Goal: Contribute content: Add original content to the website for others to see

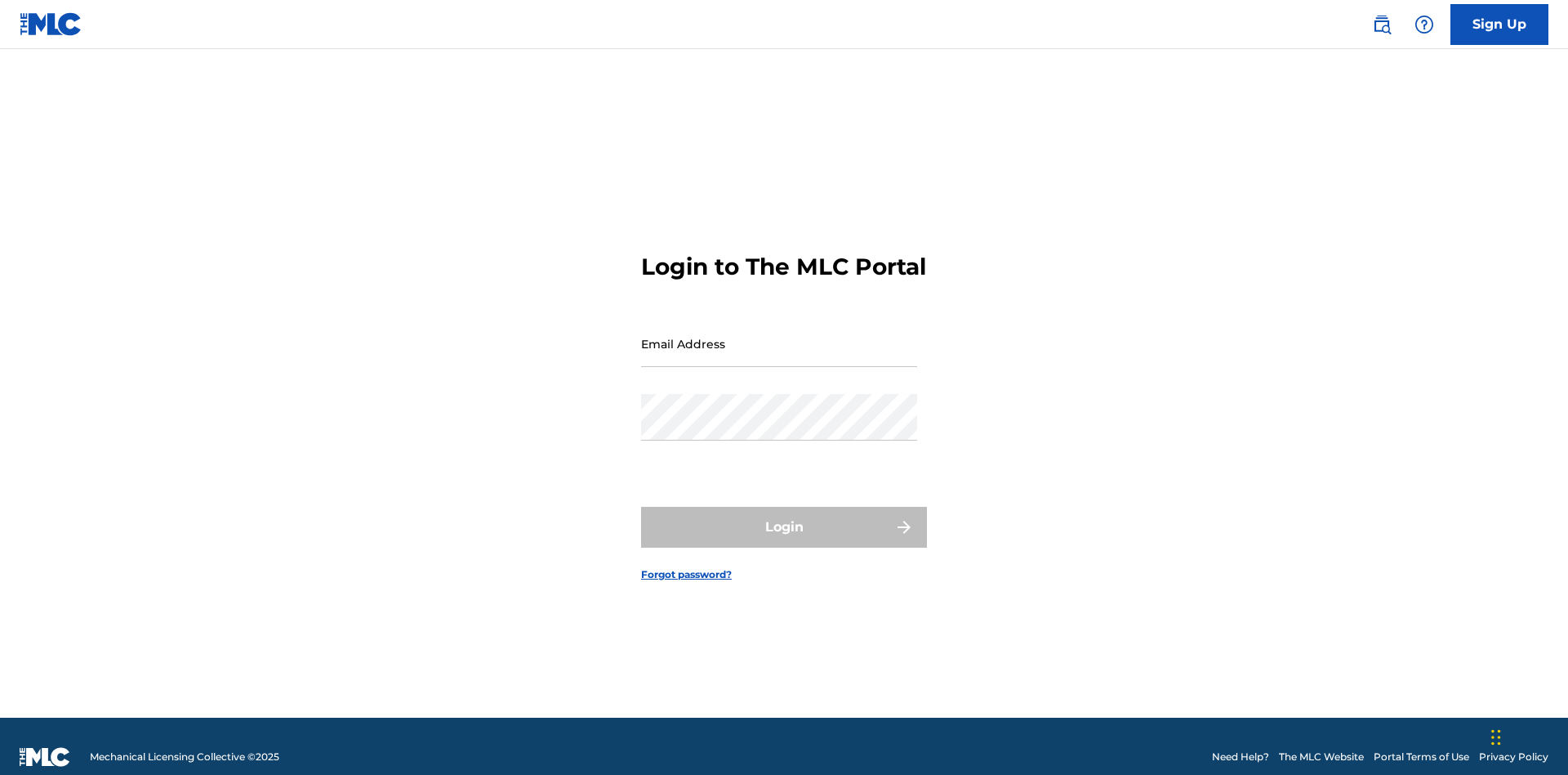
scroll to position [21, 0]
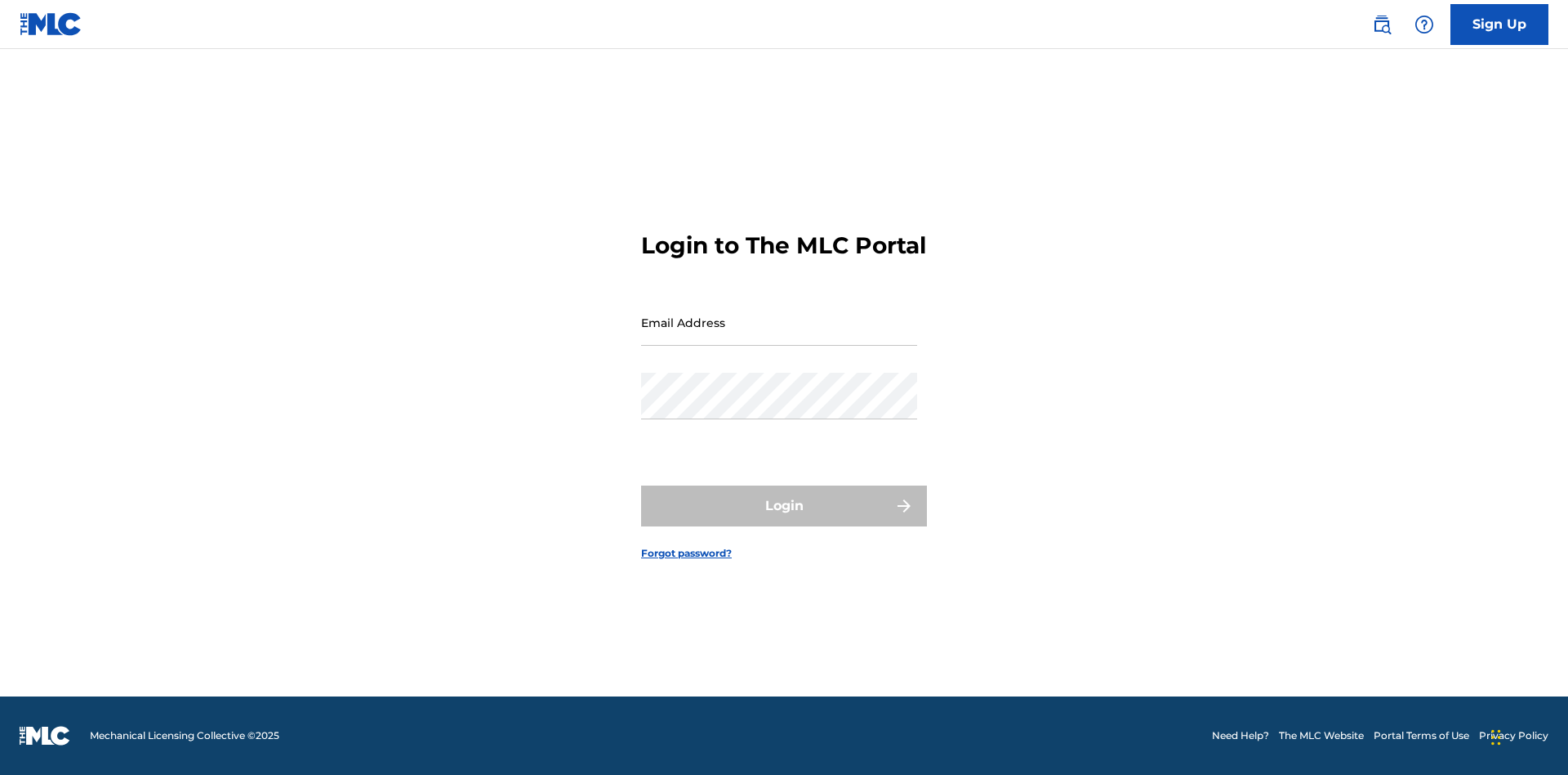
click at [779, 336] on input "Email Address" at bounding box center [779, 321] width 276 height 46
type input "[EMAIL_ADDRESS][DOMAIN_NAME]"
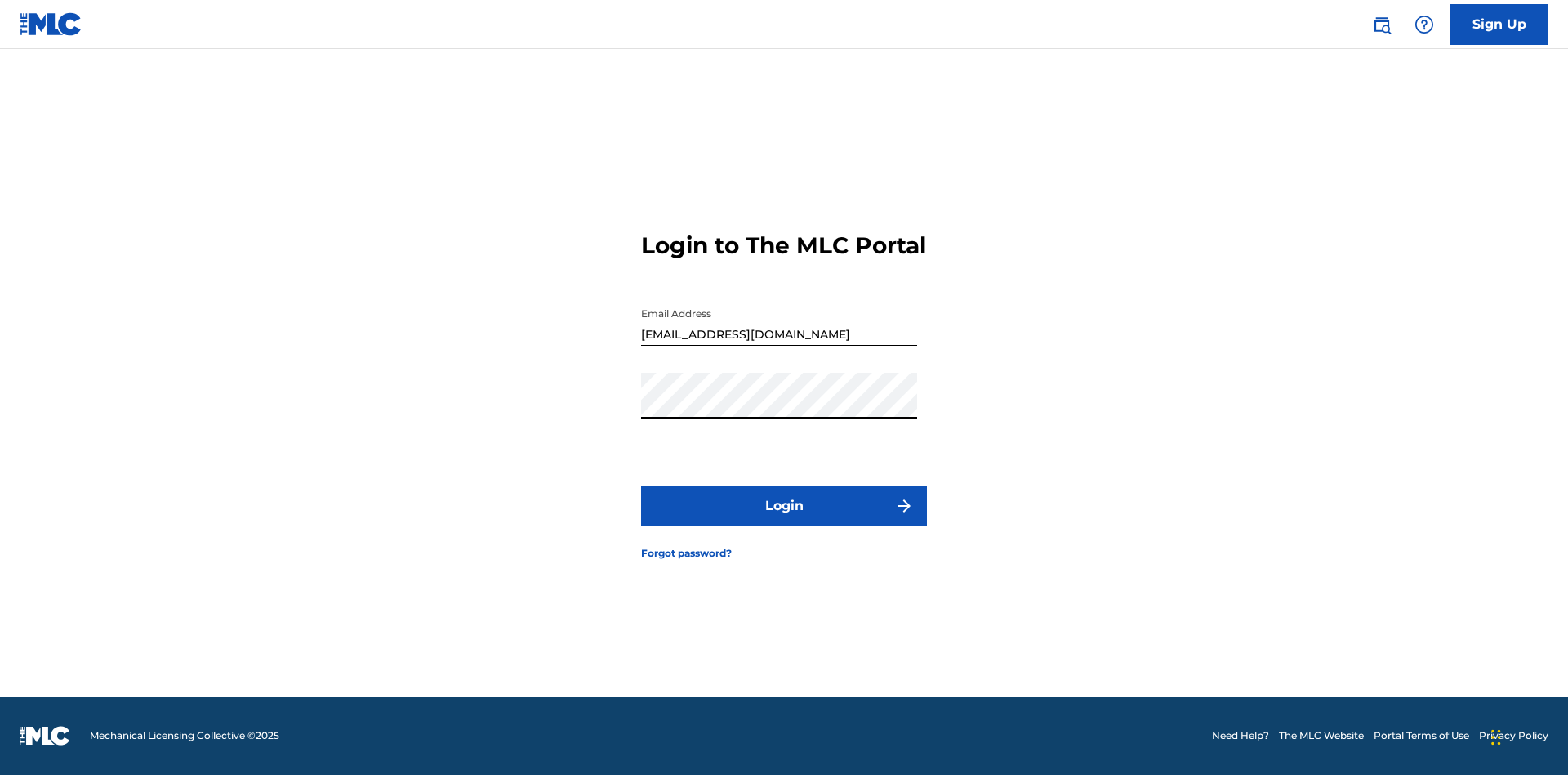
click at [784, 520] on button "Login" at bounding box center [784, 506] width 286 height 41
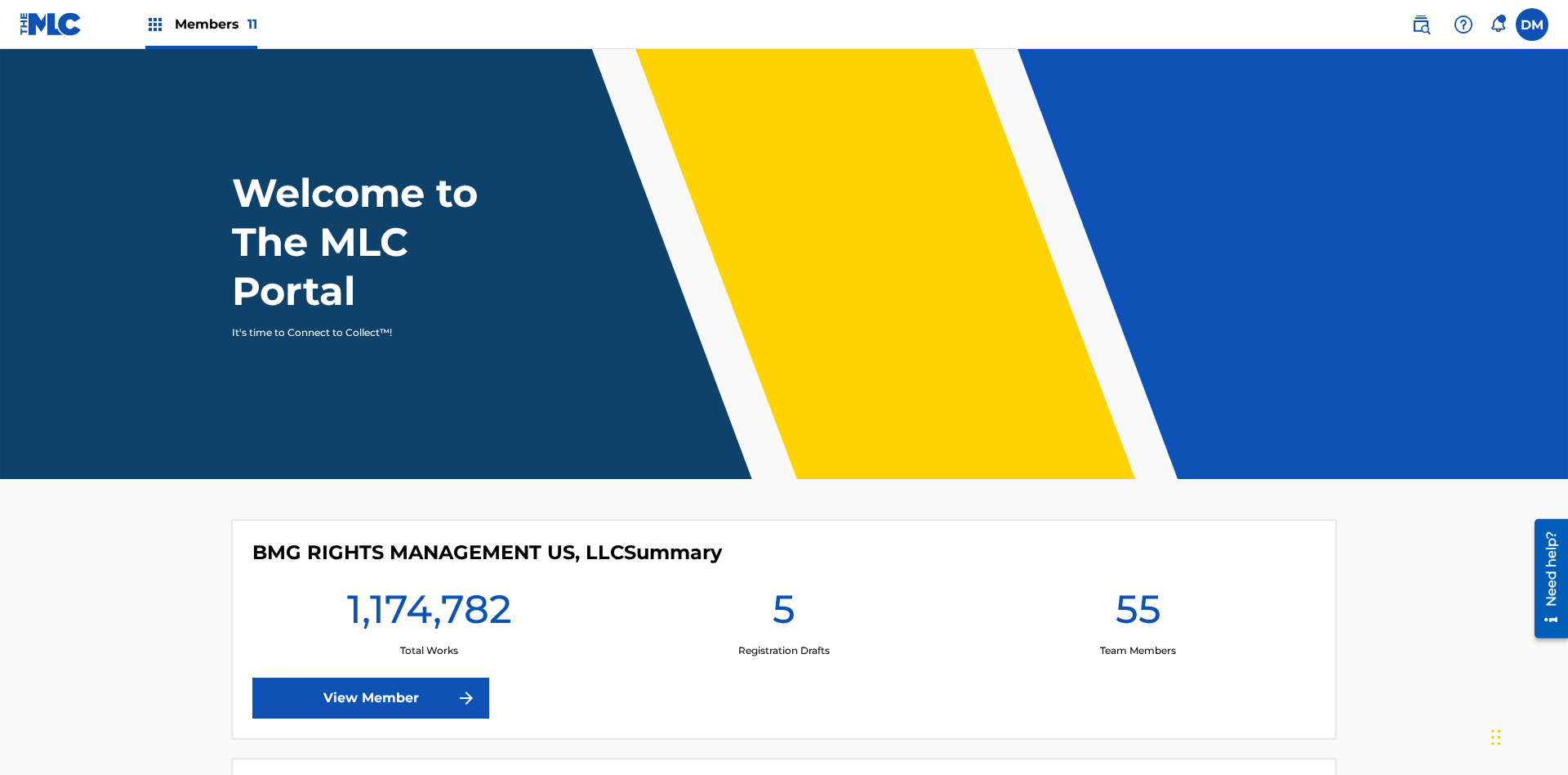
click at [201, 24] on span "Members 11" at bounding box center [216, 24] width 82 height 19
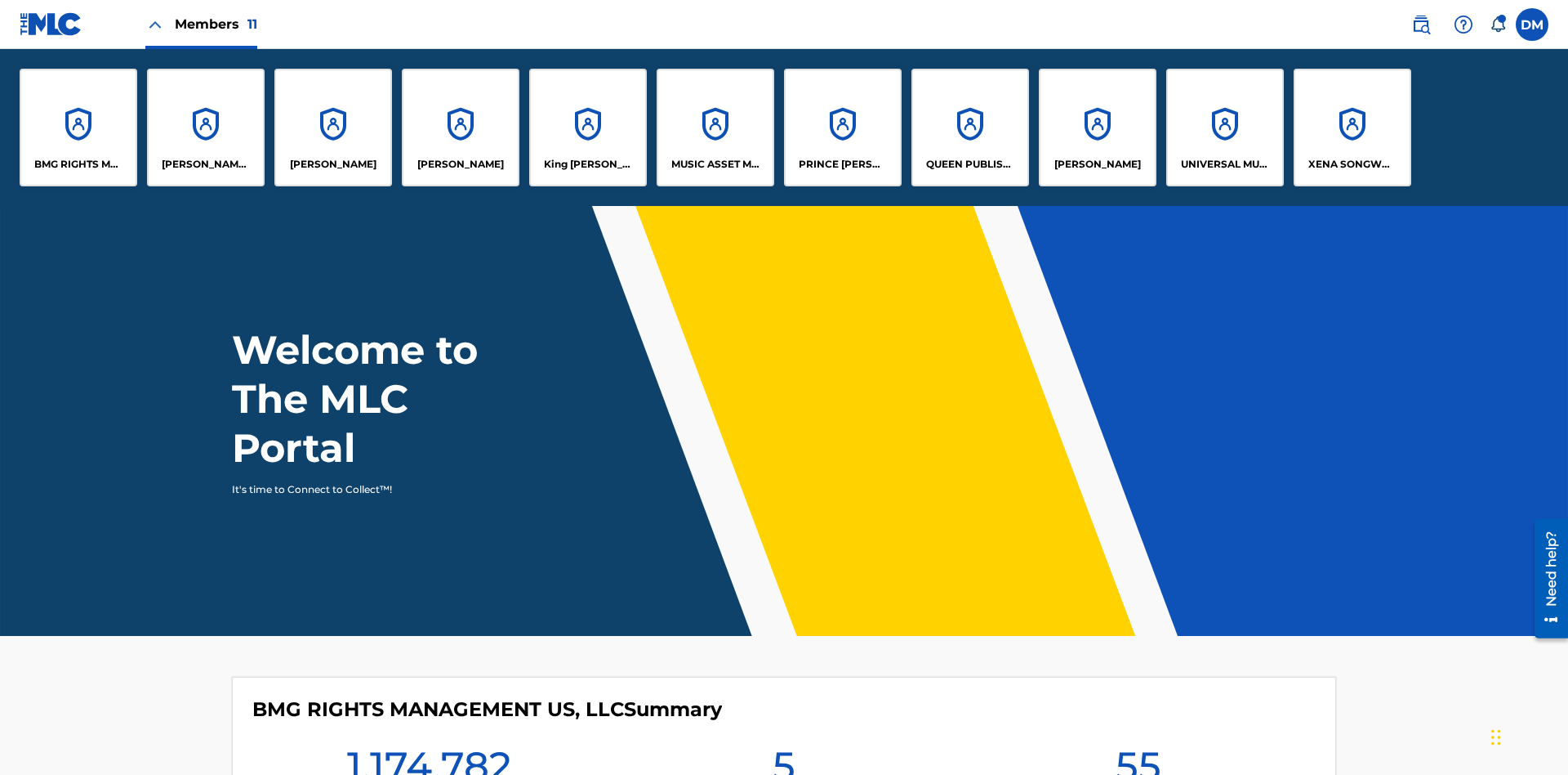
click at [587, 164] on p "King [PERSON_NAME]" at bounding box center [589, 163] width 89 height 14
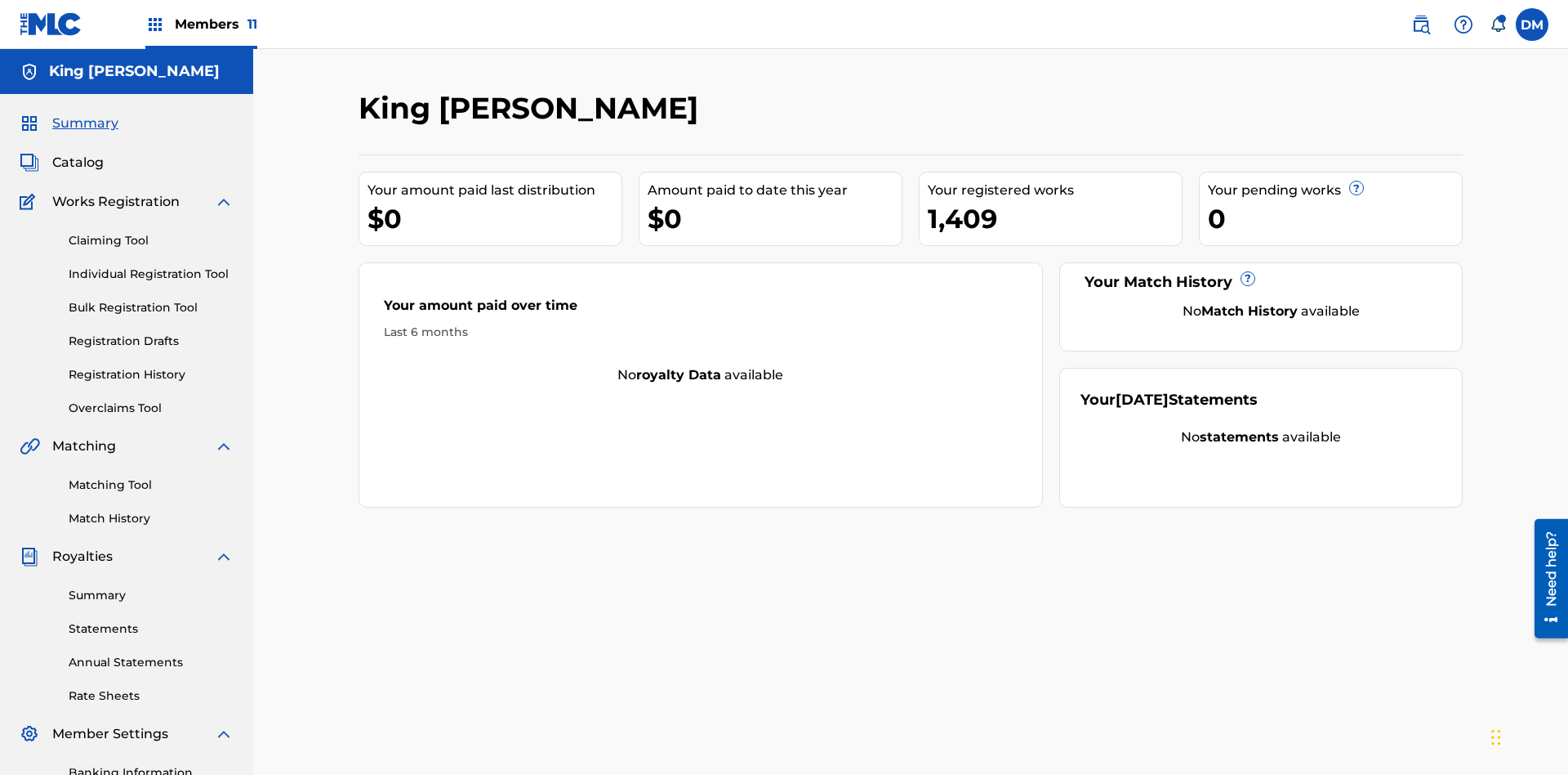
click at [151, 299] on link "Bulk Registration Tool" at bounding box center [151, 307] width 165 height 17
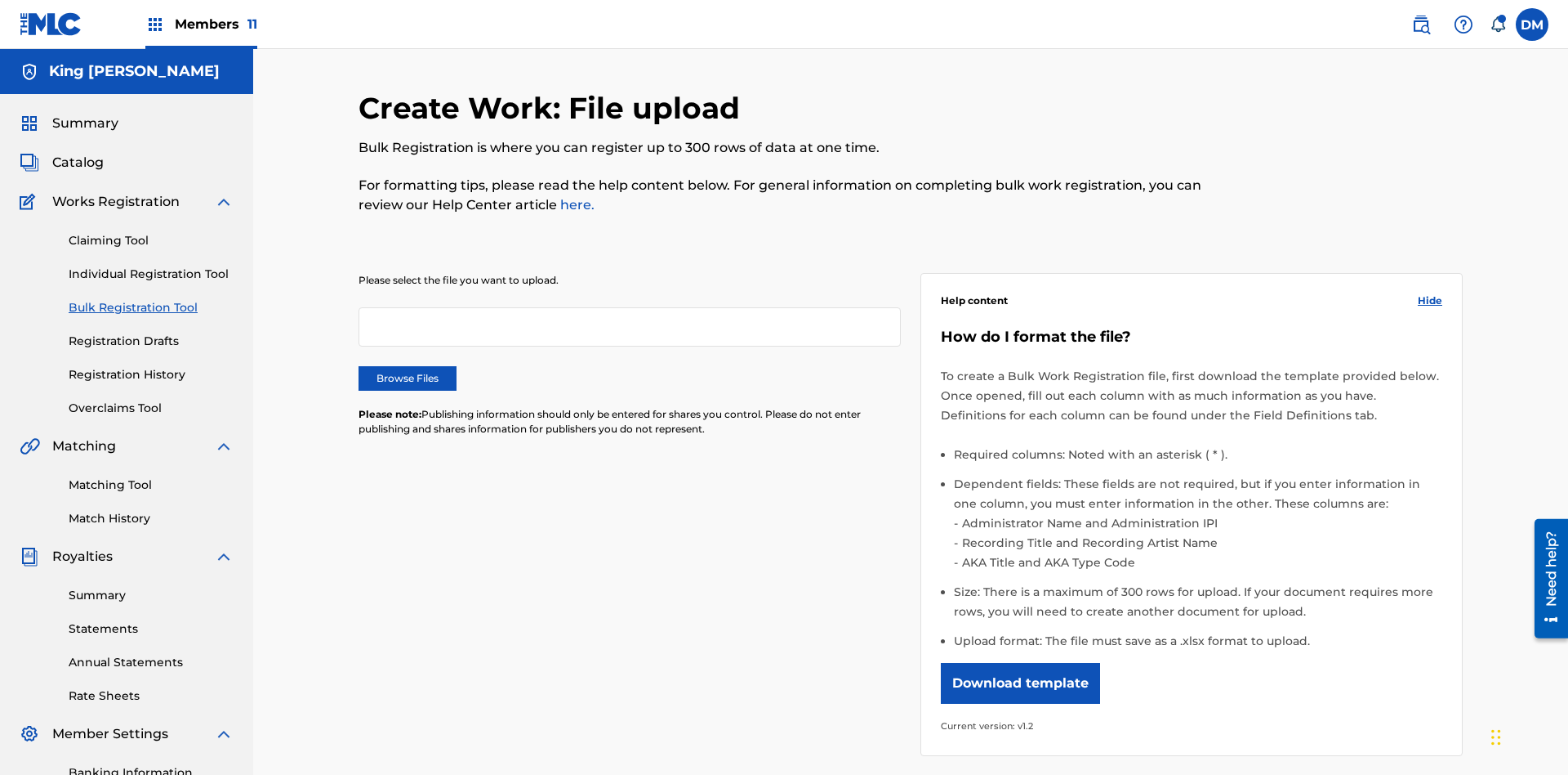
scroll to position [0, 358]
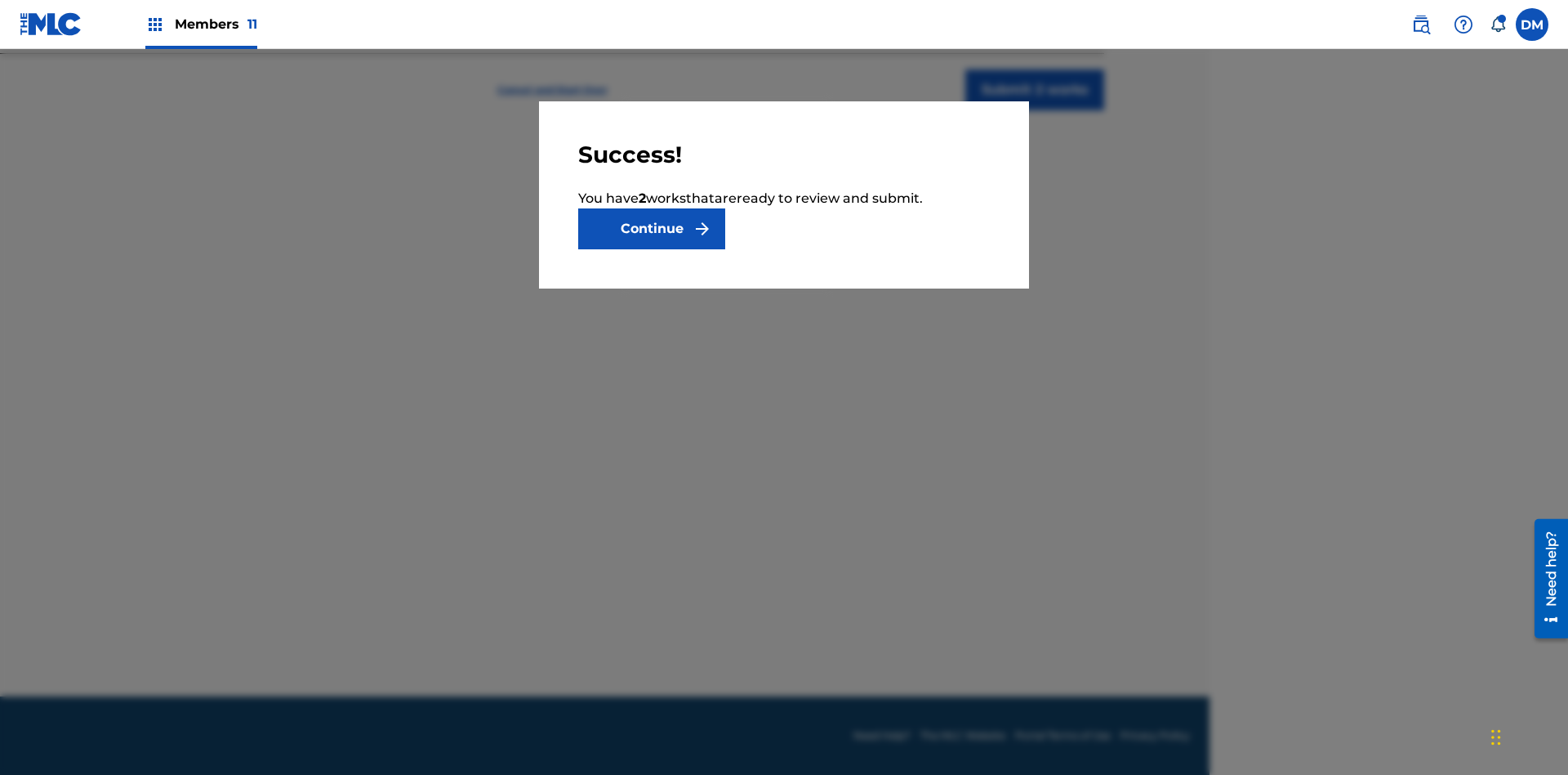
click at [652, 229] on button "Continue" at bounding box center [652, 229] width 147 height 41
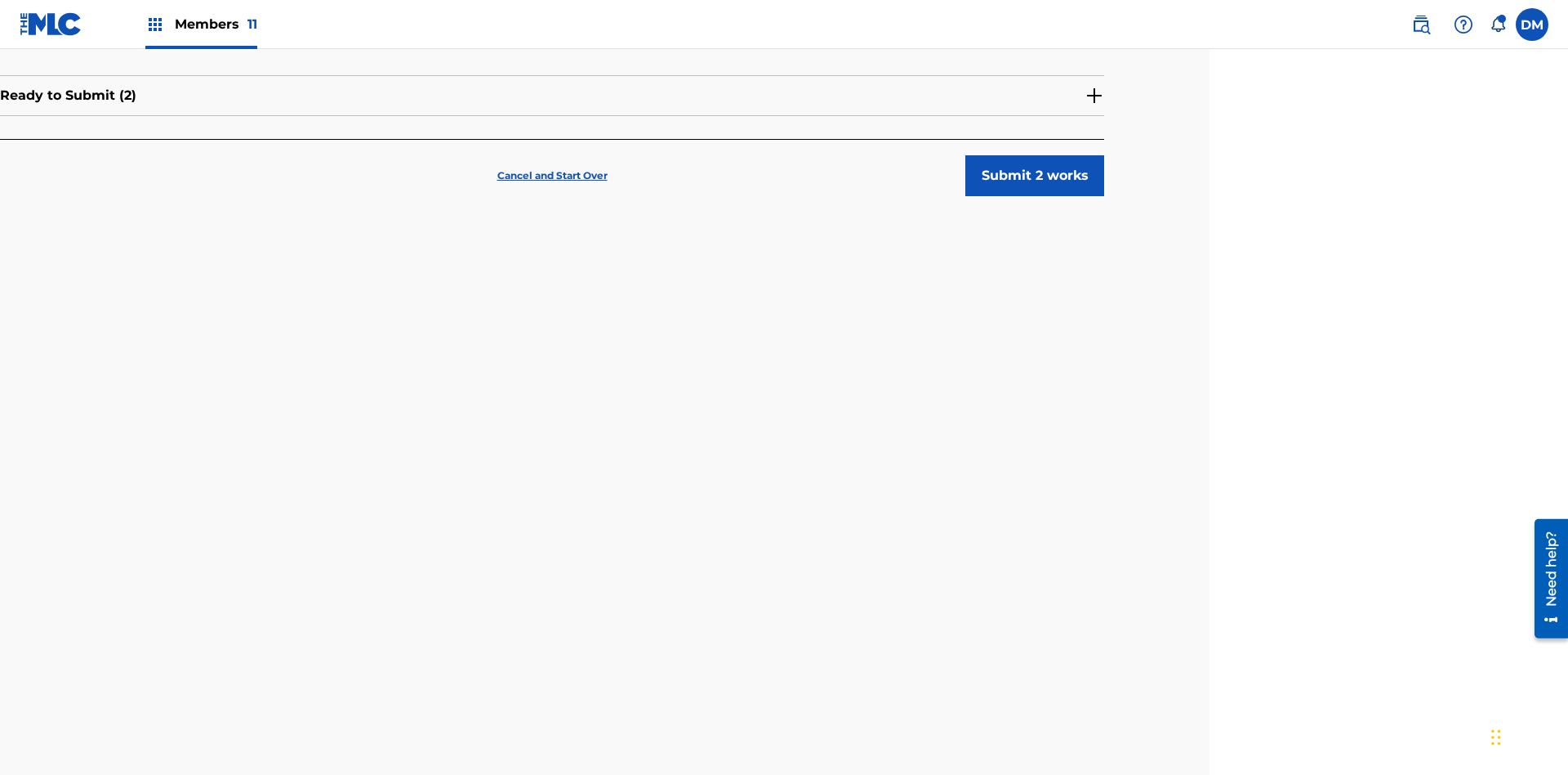
click at [1035, 156] on button "Submit 2 works" at bounding box center [1035, 176] width 139 height 41
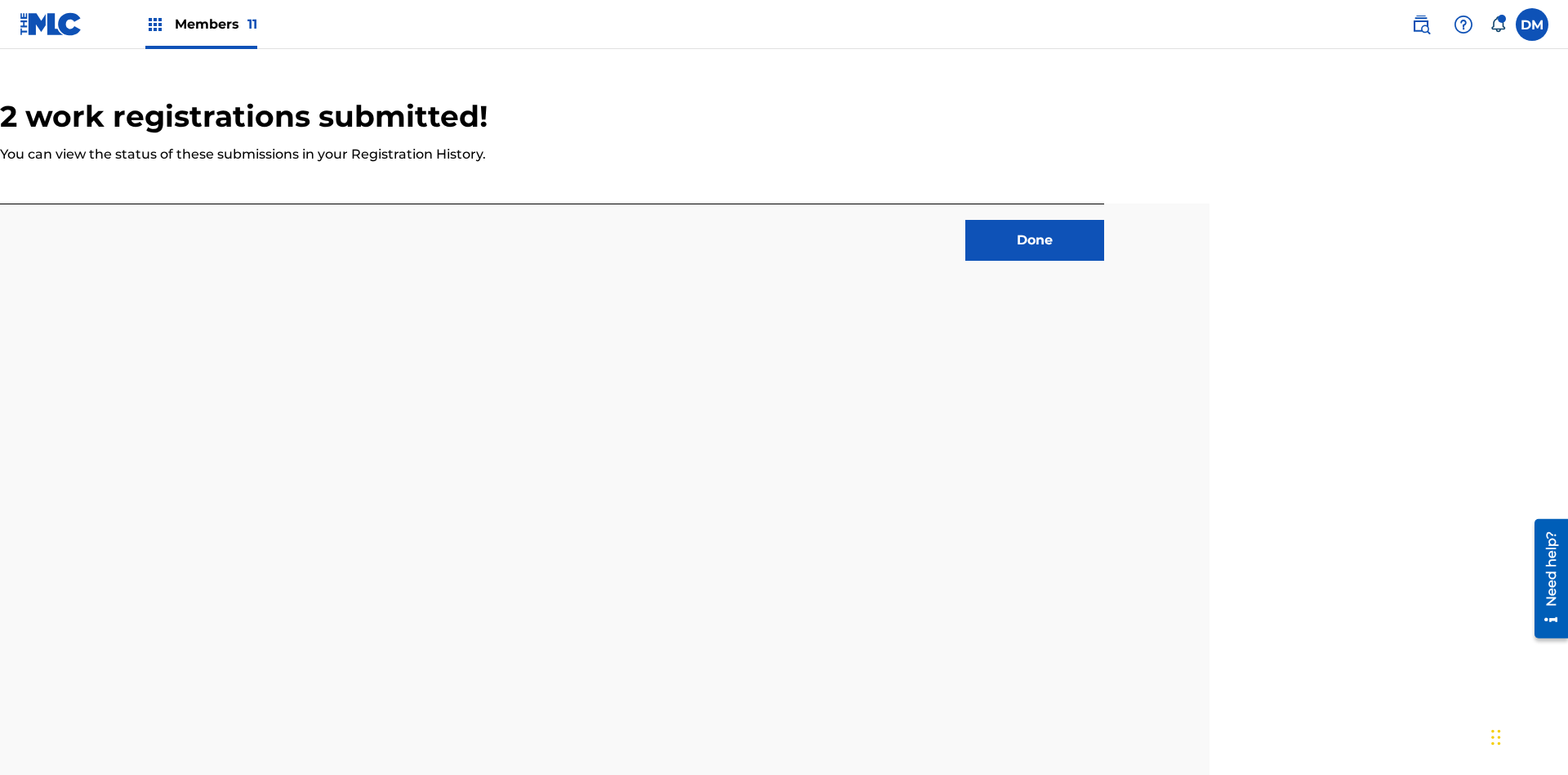
scroll to position [173, 358]
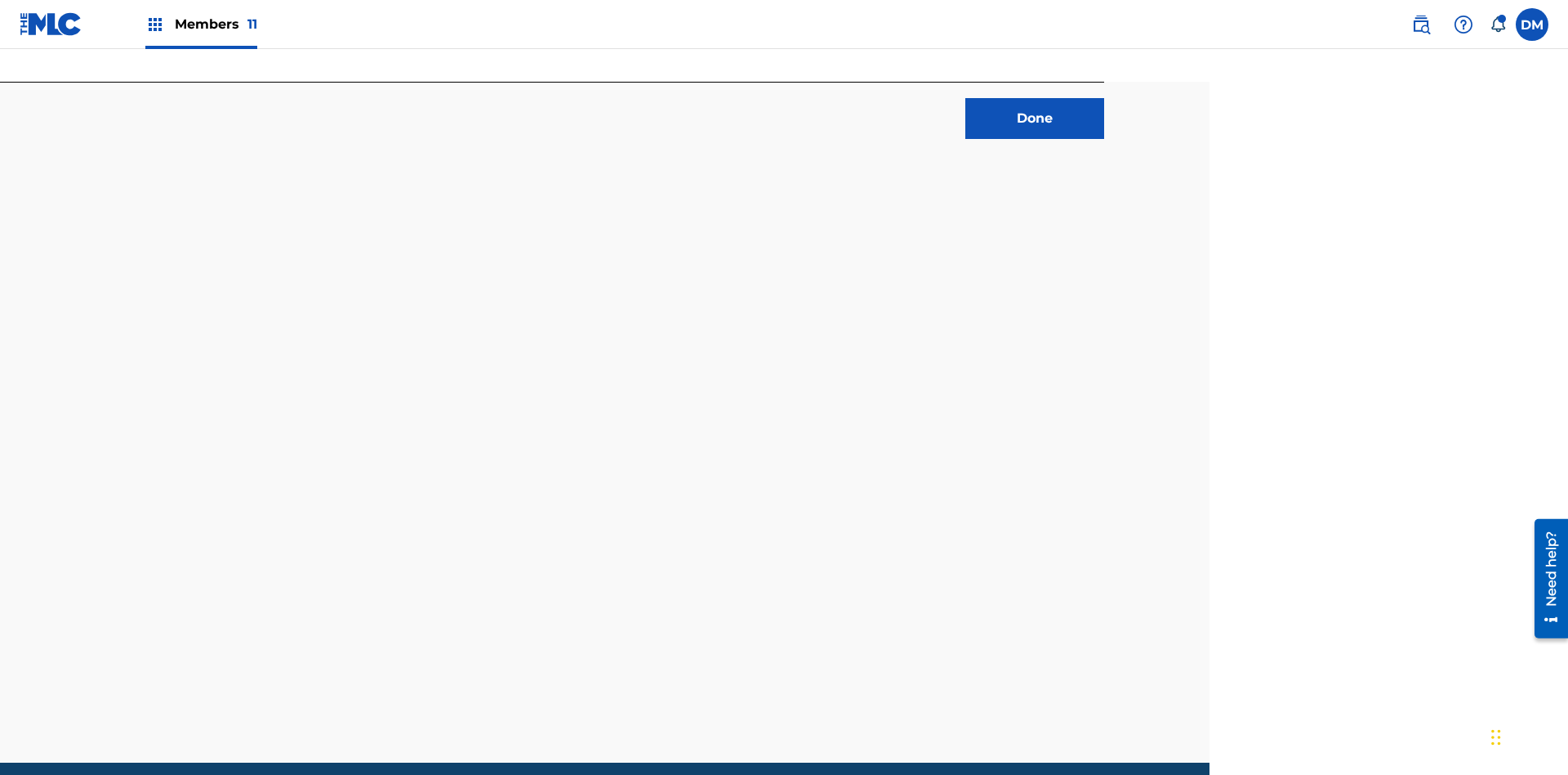
click at [1035, 119] on button "Done" at bounding box center [1035, 119] width 139 height 41
